Goal: Navigation & Orientation: Find specific page/section

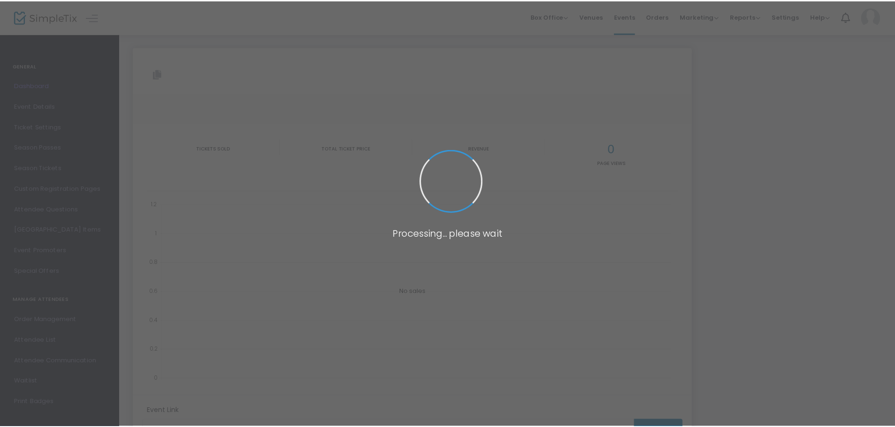
scroll to position [103, 0]
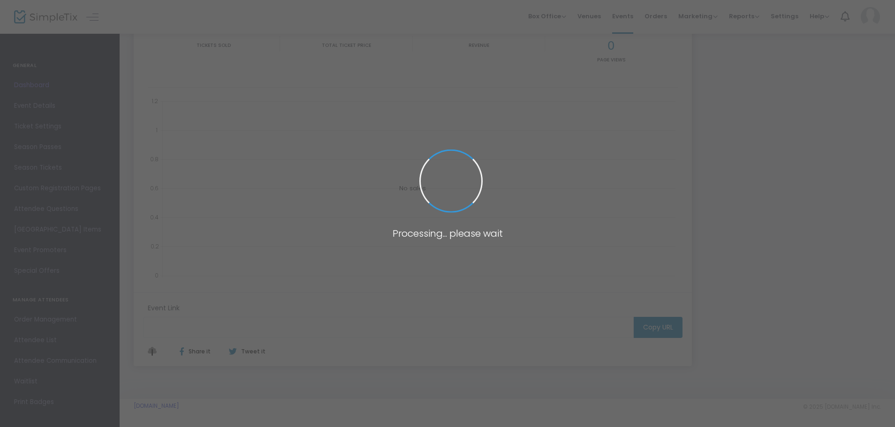
type input "[URL][DOMAIN_NAME]"
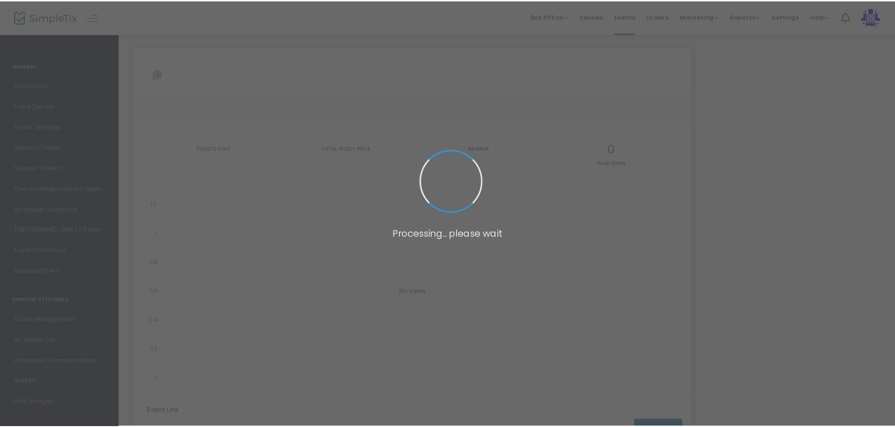
scroll to position [100, 0]
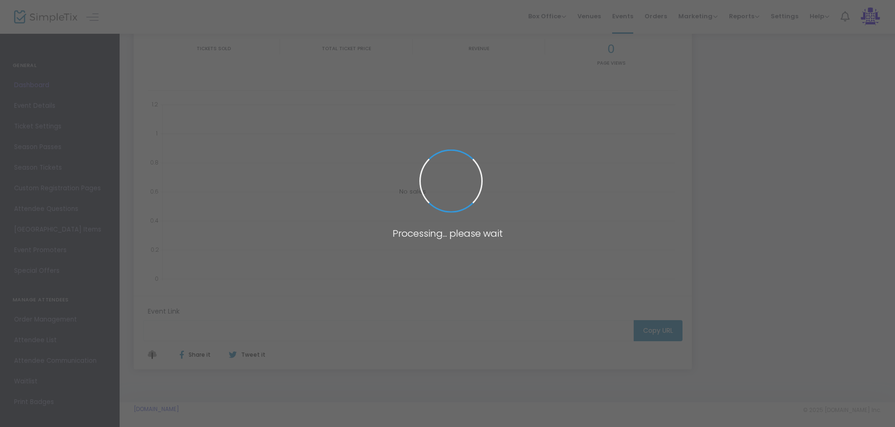
type input "[URL][DOMAIN_NAME]"
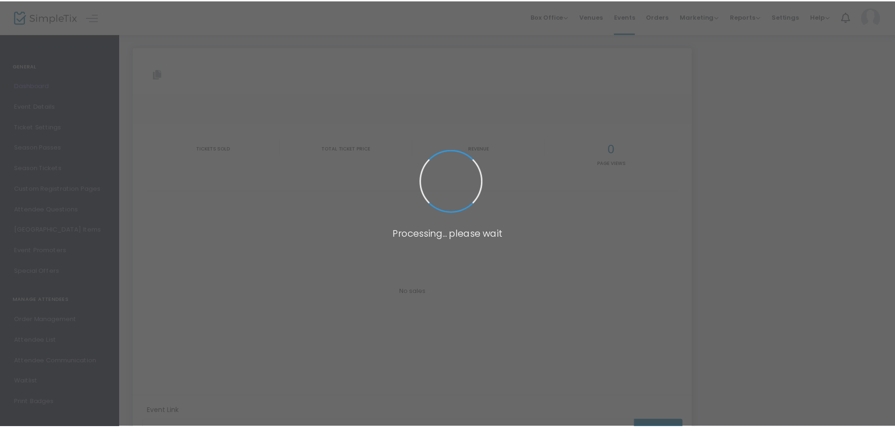
scroll to position [97, 0]
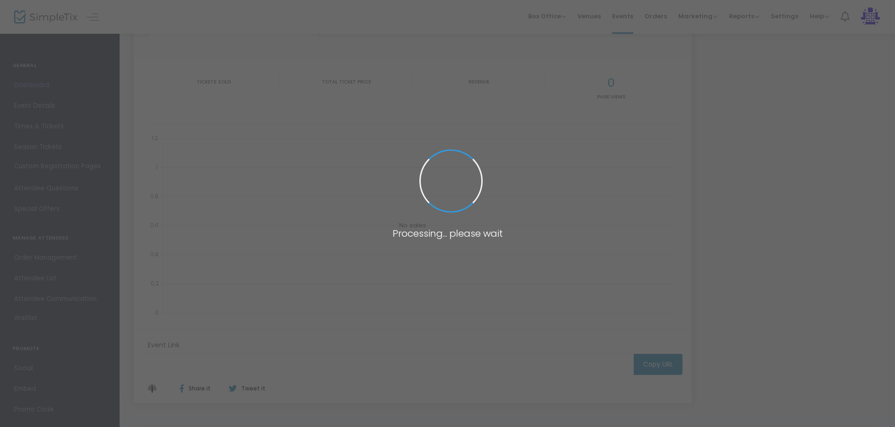
type input "[URL][DOMAIN_NAME]"
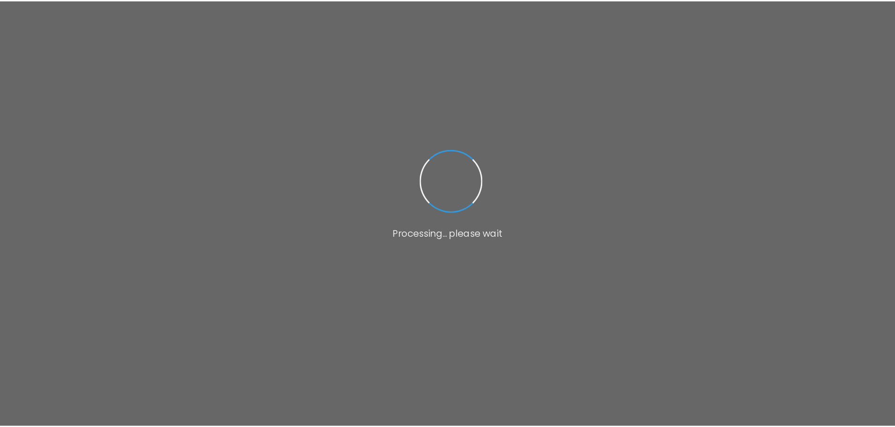
scroll to position [97, 0]
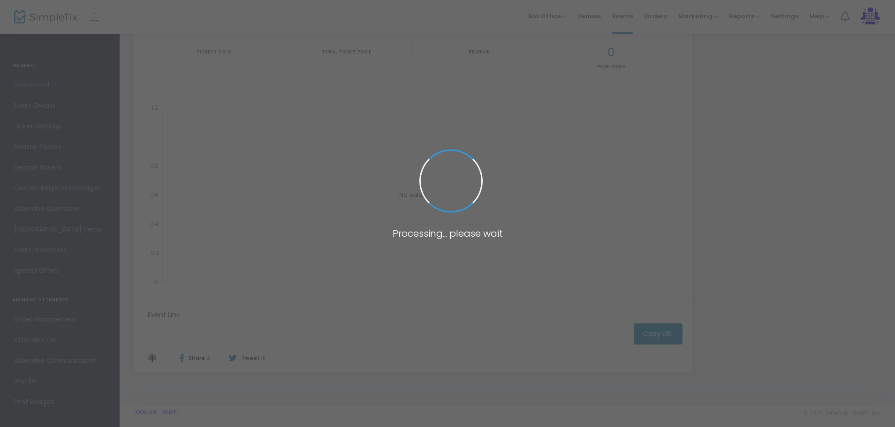
type input "[URL][DOMAIN_NAME]"
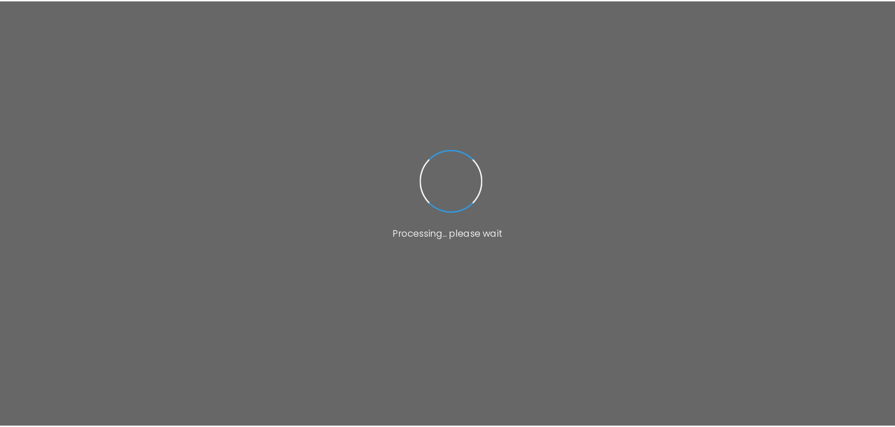
scroll to position [97, 0]
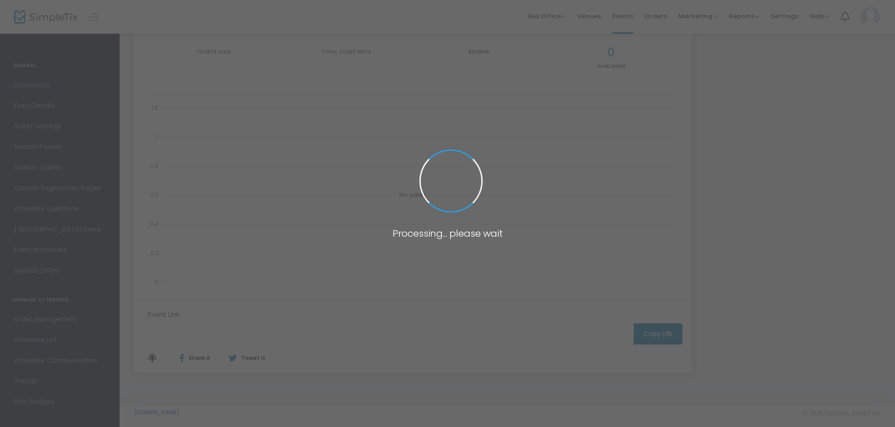
type input "[URL][DOMAIN_NAME]"
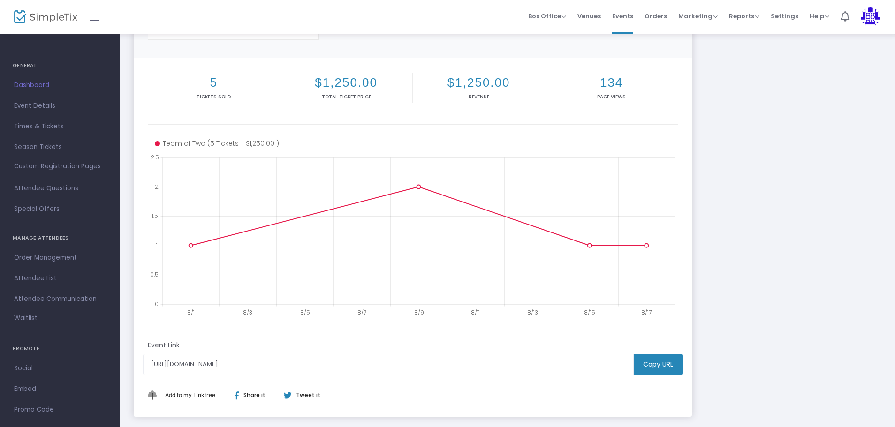
click at [38, 79] on link "Dashboard" at bounding box center [60, 85] width 120 height 21
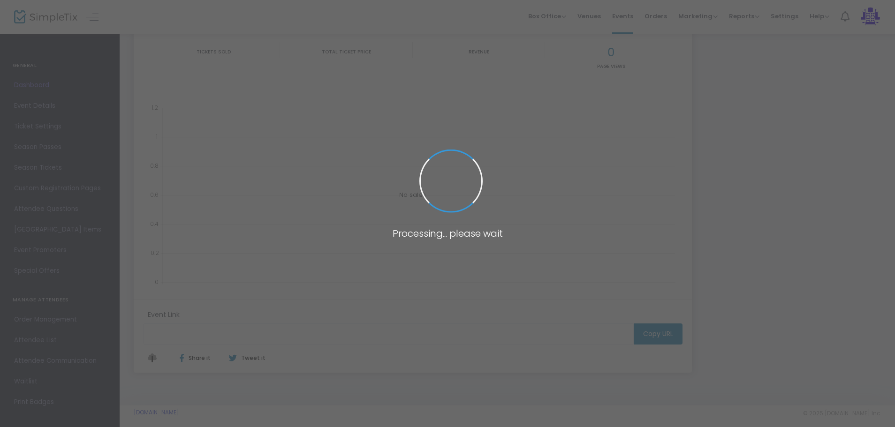
type input "[URL][DOMAIN_NAME]"
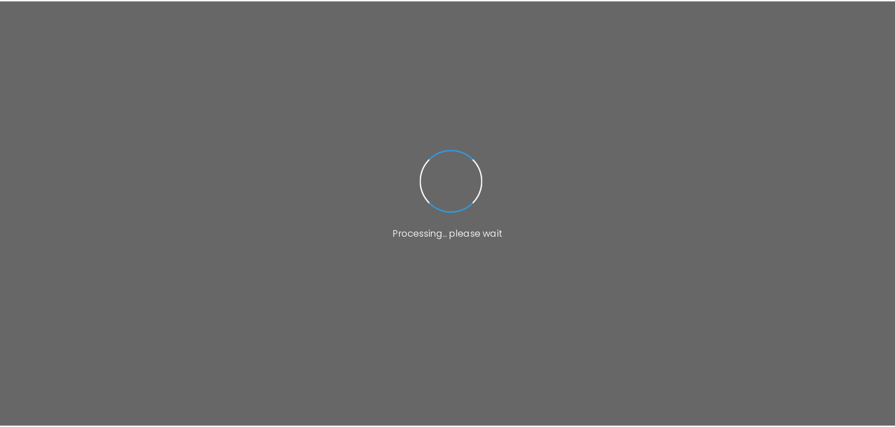
scroll to position [97, 0]
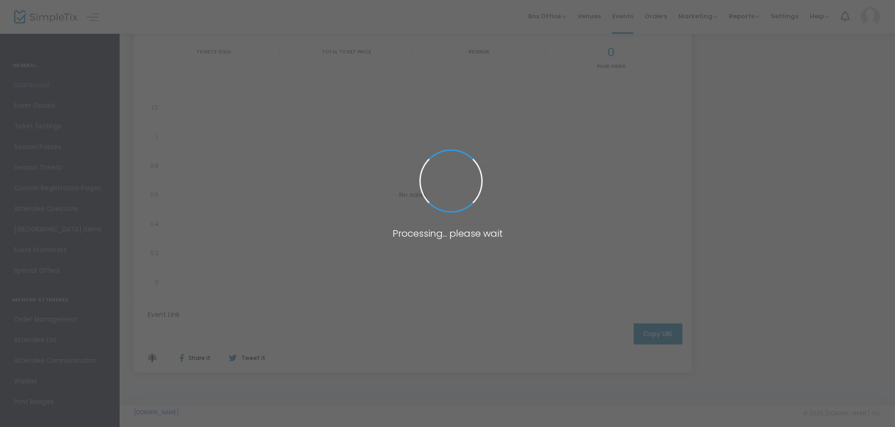
type input "[URL][DOMAIN_NAME]"
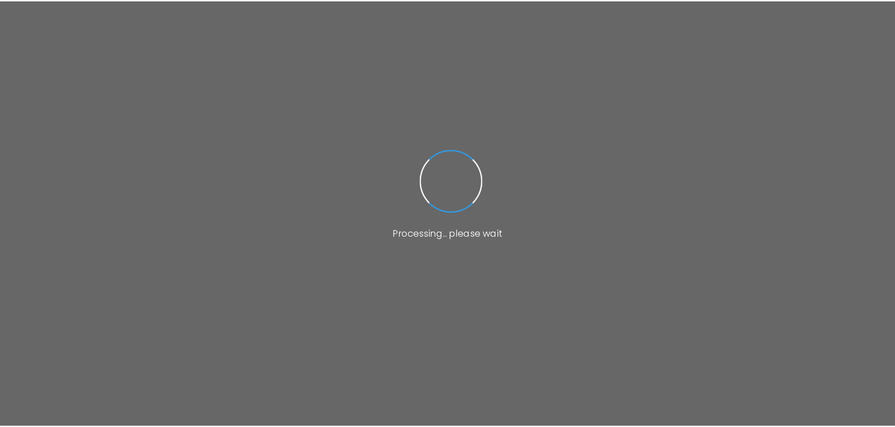
scroll to position [97, 0]
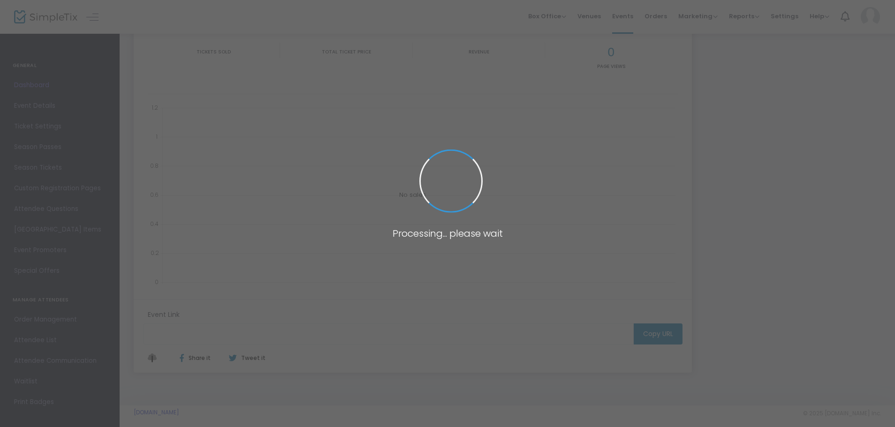
type input "[URL][DOMAIN_NAME]"
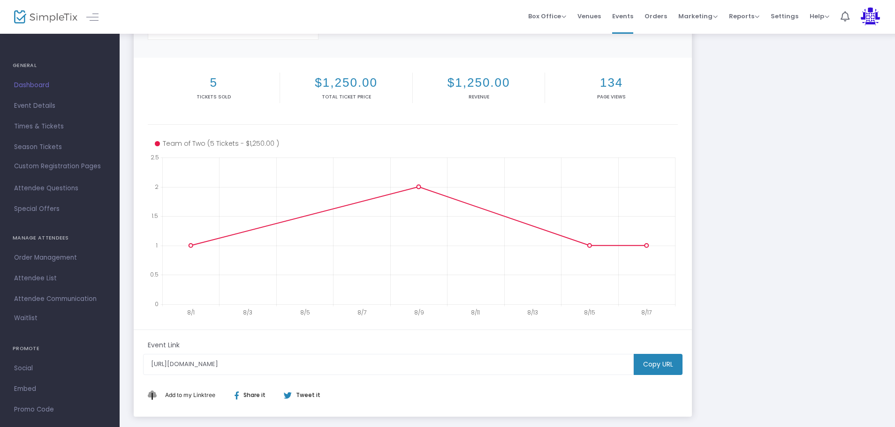
click at [28, 80] on span "Dashboard" at bounding box center [59, 85] width 91 height 12
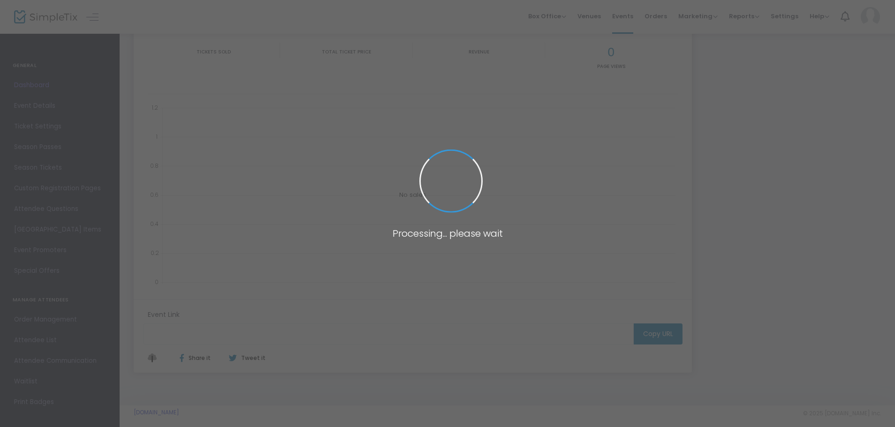
type input "[URL][DOMAIN_NAME]"
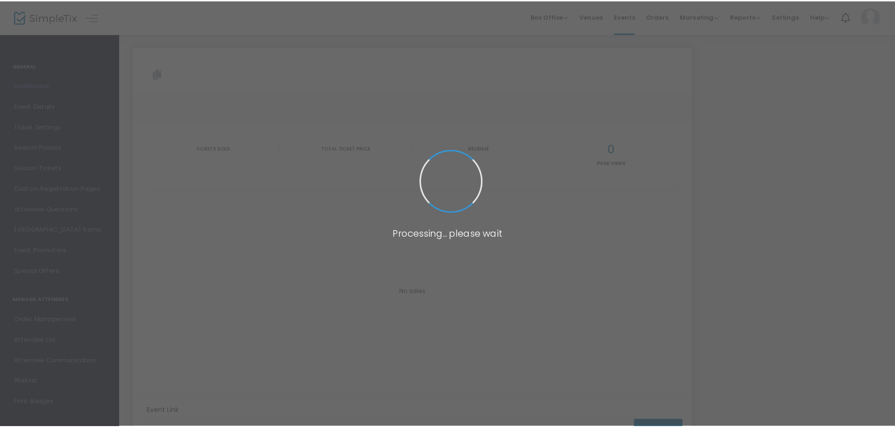
scroll to position [97, 0]
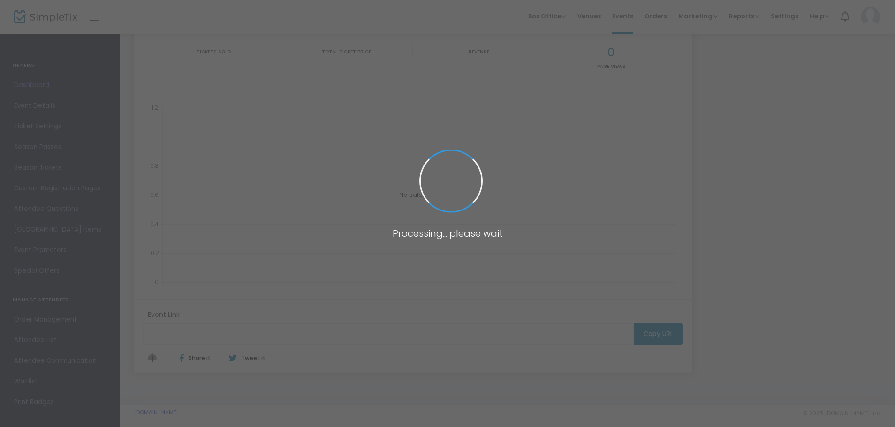
type input "[URL][DOMAIN_NAME]"
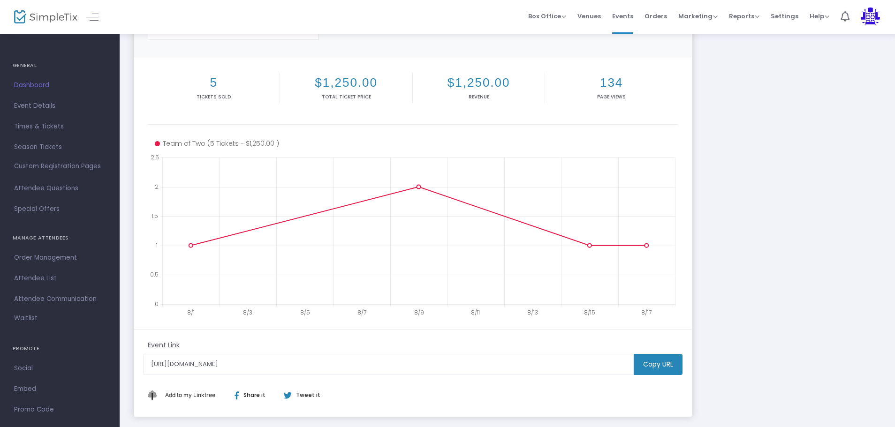
click at [43, 86] on span "Dashboard" at bounding box center [59, 85] width 91 height 12
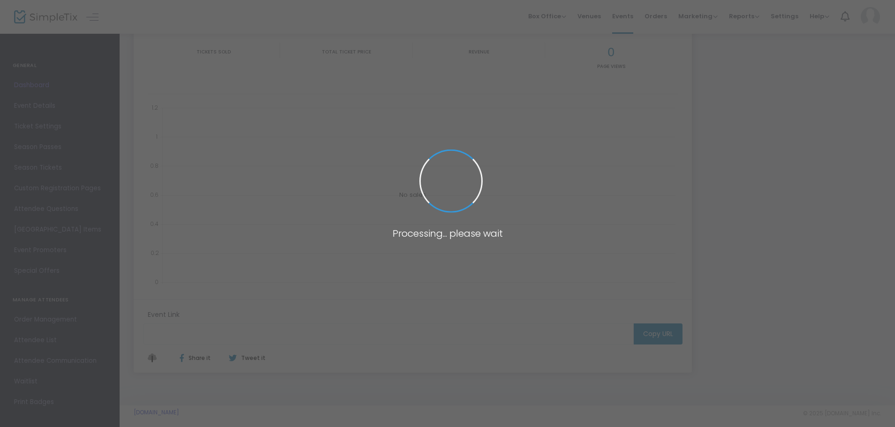
type input "[URL][DOMAIN_NAME]"
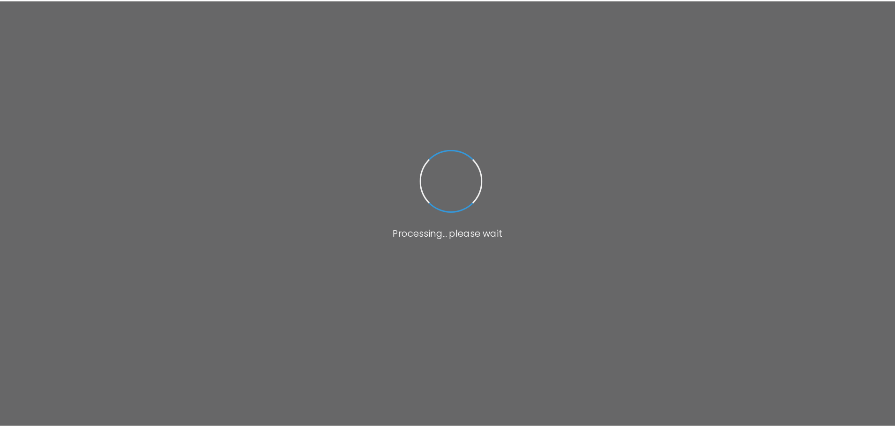
scroll to position [97, 0]
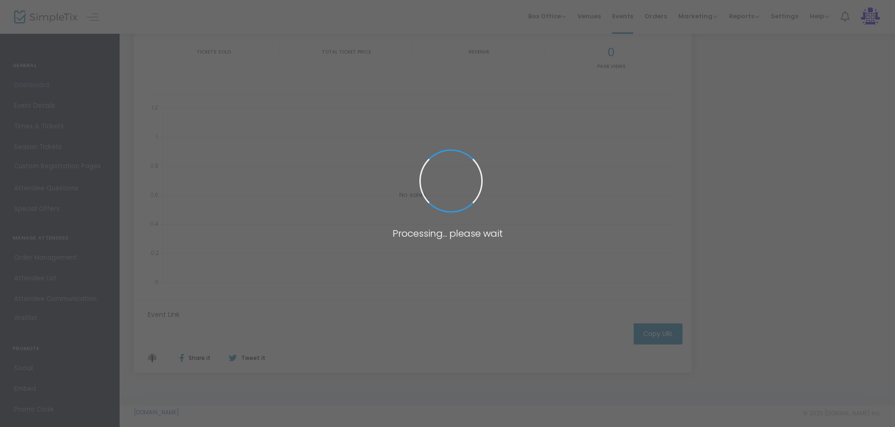
type input "[URL][DOMAIN_NAME]"
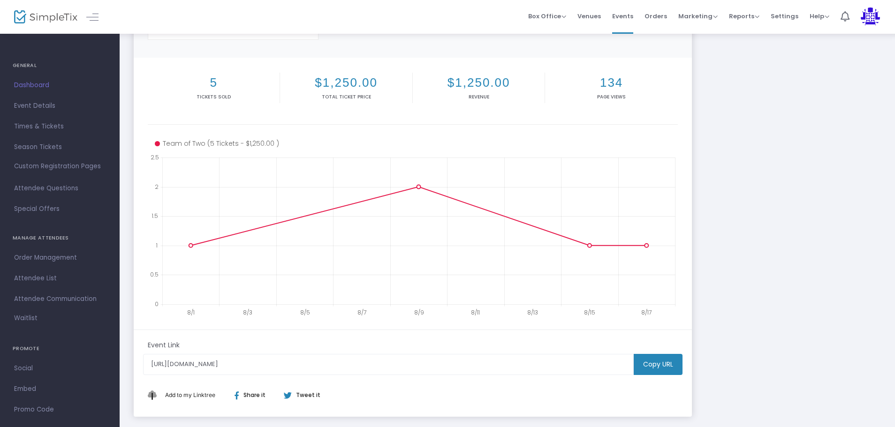
click at [27, 84] on span "Dashboard" at bounding box center [59, 85] width 91 height 12
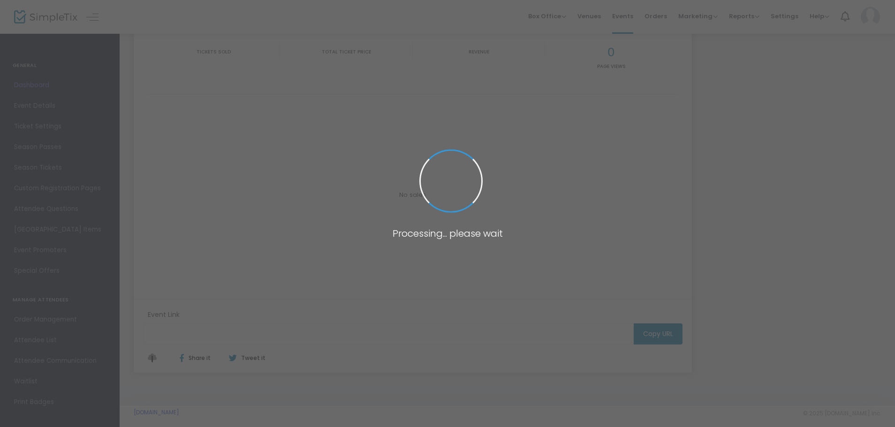
type input "[URL][DOMAIN_NAME]"
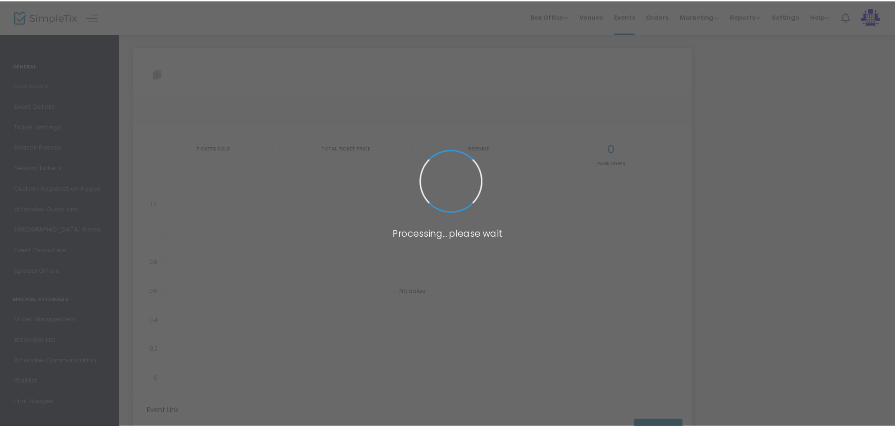
scroll to position [97, 0]
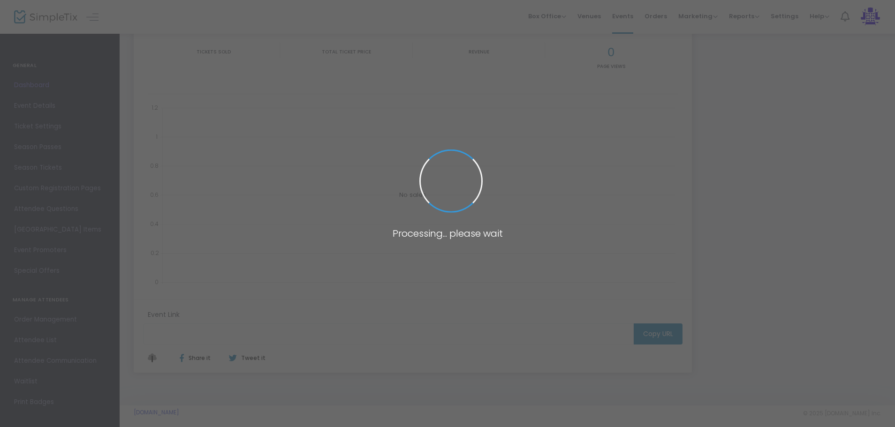
type input "[URL][DOMAIN_NAME]"
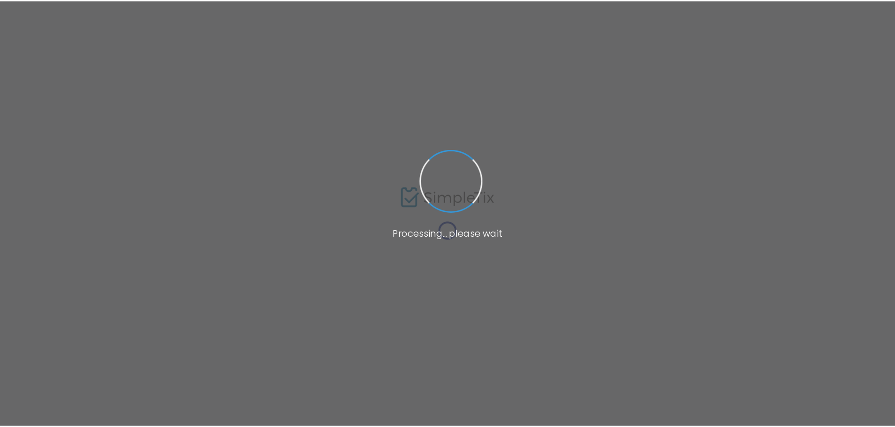
scroll to position [97, 0]
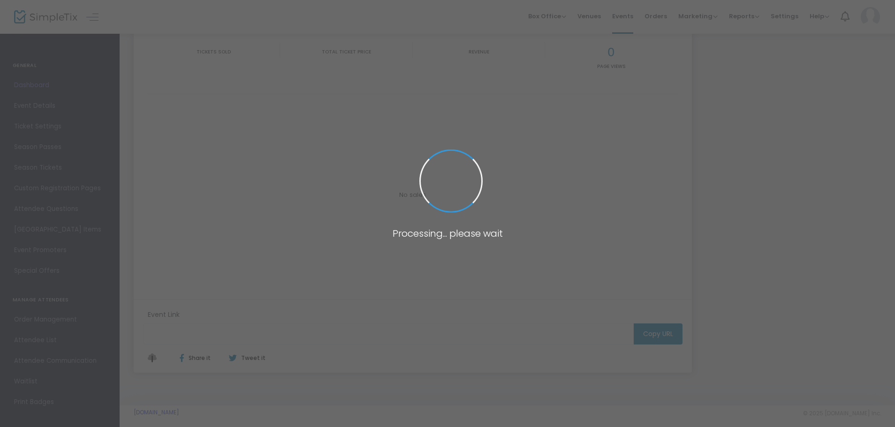
type input "[URL][DOMAIN_NAME]"
